Goal: Complete application form

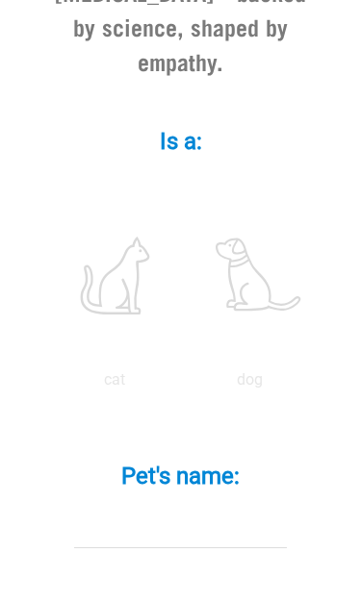
scroll to position [641, 0]
click at [187, 357] on label at bounding box center [251, 274] width 128 height 163
click at [183, 385] on input "radio" at bounding box center [183, 385] width 0 height 0
radio input "true"
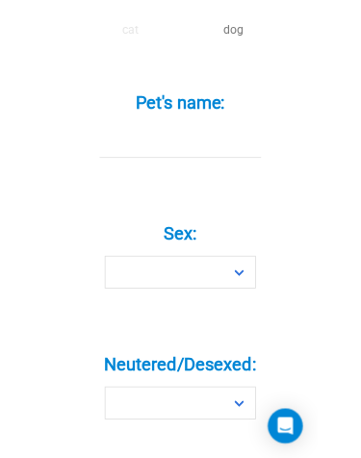
scroll to position [986, 0]
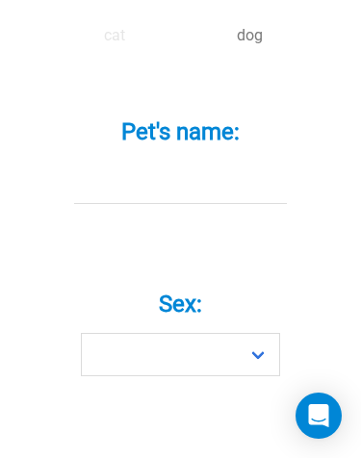
click at [81, 204] on input "Pet's name: *" at bounding box center [180, 182] width 213 height 43
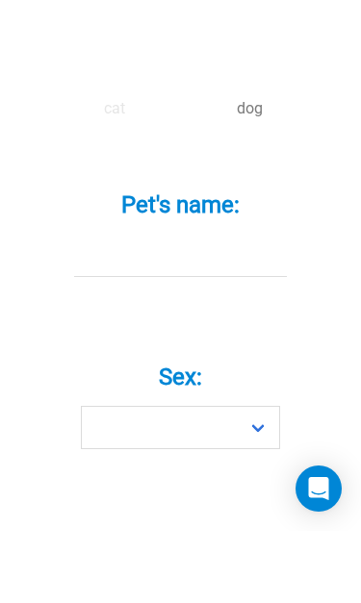
scroll to position [1033, 0]
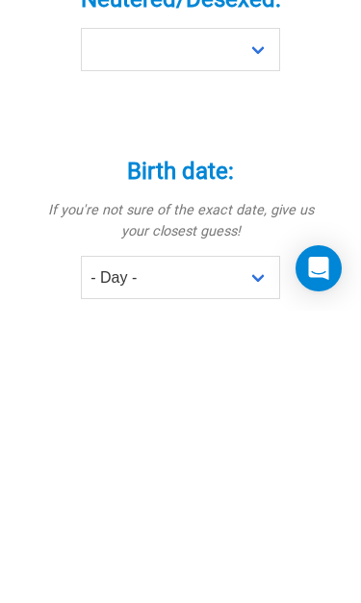
type input "Daisy"
click at [147, 148] on select "Boy Girl" at bounding box center [180, 169] width 199 height 43
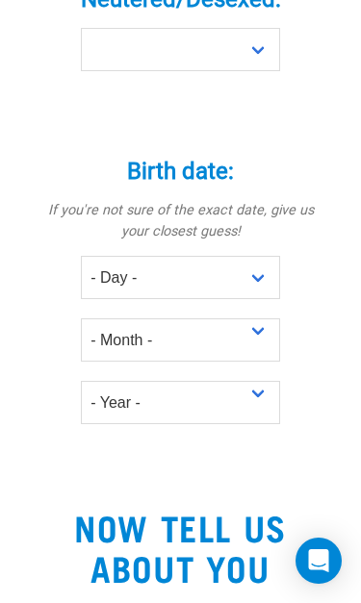
select select "girl"
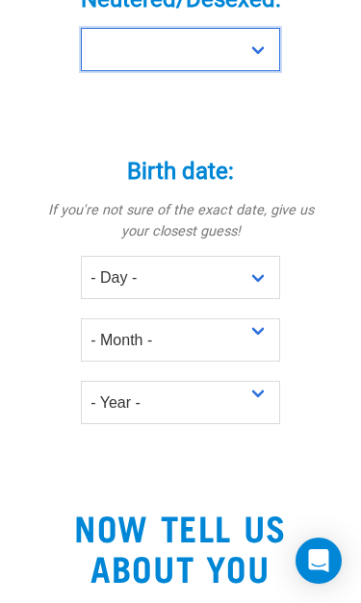
click at [163, 71] on select "Yes No" at bounding box center [180, 49] width 199 height 43
select select "yes"
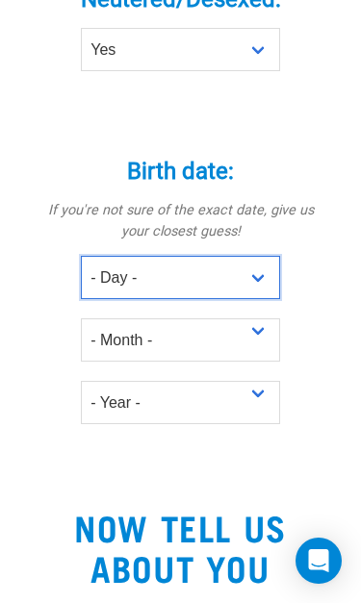
click at [139, 299] on select "- Day - 1 2 3 4 5 6 7 8 9 10 11 12 13 14 15 16 17 18 19 20 21 22 23 24 25 26 27" at bounding box center [180, 277] width 199 height 43
select select "29"
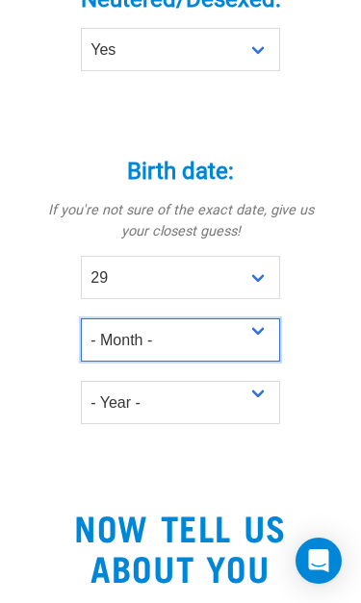
click at [128, 362] on select "- Month - January February March April May June July August September October N…" at bounding box center [180, 339] width 199 height 43
select select "January"
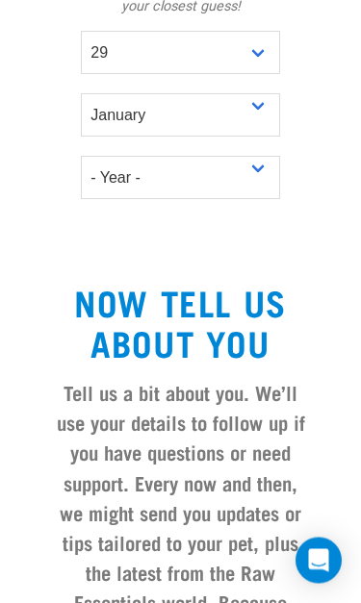
scroll to position [1688, 0]
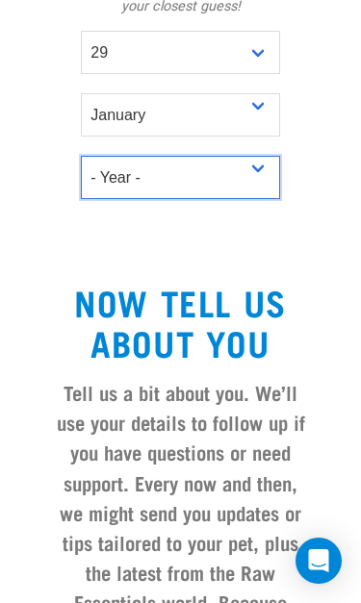
click at [108, 199] on select "- Year - 2025 2024 2023 2022 2021 2020 2019 2018 2017 2016 2015 2014 2013 2012" at bounding box center [180, 177] width 199 height 43
select select "2022"
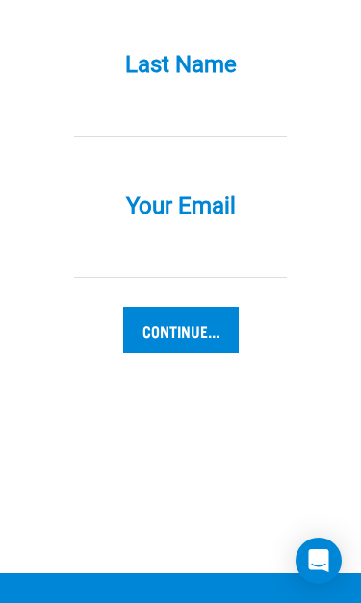
type input "[PERSON_NAME]"
click at [123, 82] on label "Last Name *" at bounding box center [180, 64] width 284 height 35
click at [123, 137] on input "Last Name *" at bounding box center [180, 114] width 213 height 43
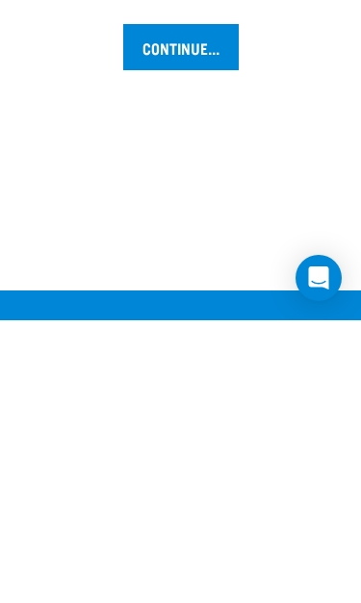
type input "[PERSON_NAME]"
click at [101, 235] on input "Your Email *" at bounding box center [180, 256] width 213 height 43
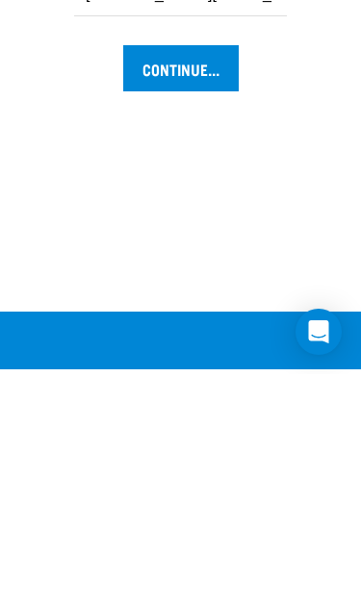
type input "[PERSON_NAME][EMAIL_ADDRESS][DOMAIN_NAME]"
click at [175, 274] on input "Continue..." at bounding box center [180, 297] width 115 height 46
